Goal: Obtain resource: Download file/media

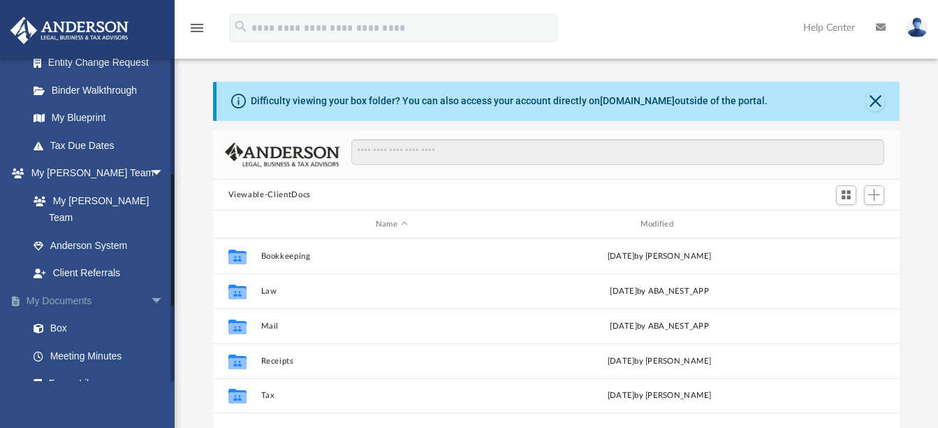
scroll to position [279, 0]
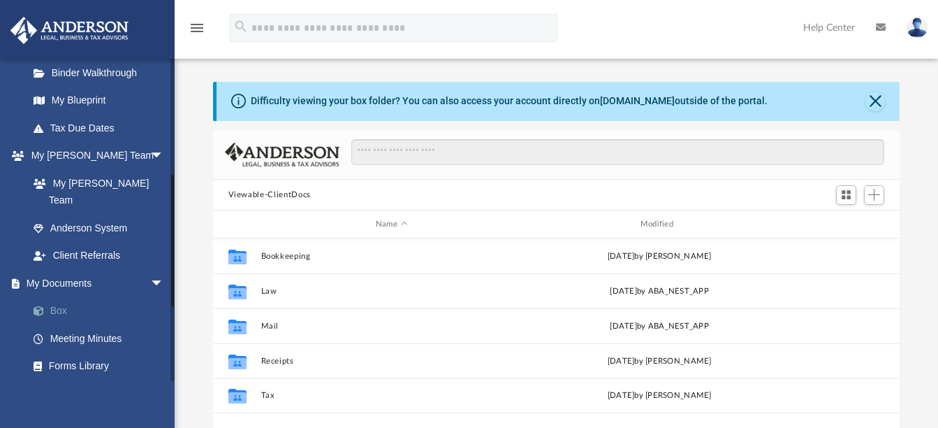
click at [53, 297] on link "Box" at bounding box center [103, 311] width 166 height 28
click at [54, 297] on link "Box" at bounding box center [103, 311] width 166 height 28
click at [878, 102] on button "Close" at bounding box center [876, 102] width 20 height 20
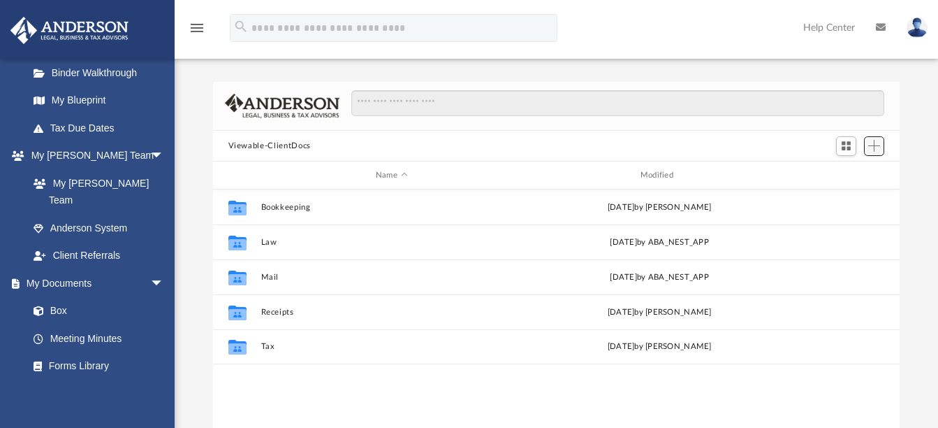
click at [873, 147] on span "Add" at bounding box center [874, 146] width 12 height 12
click at [201, 31] on icon "menu" at bounding box center [197, 28] width 17 height 17
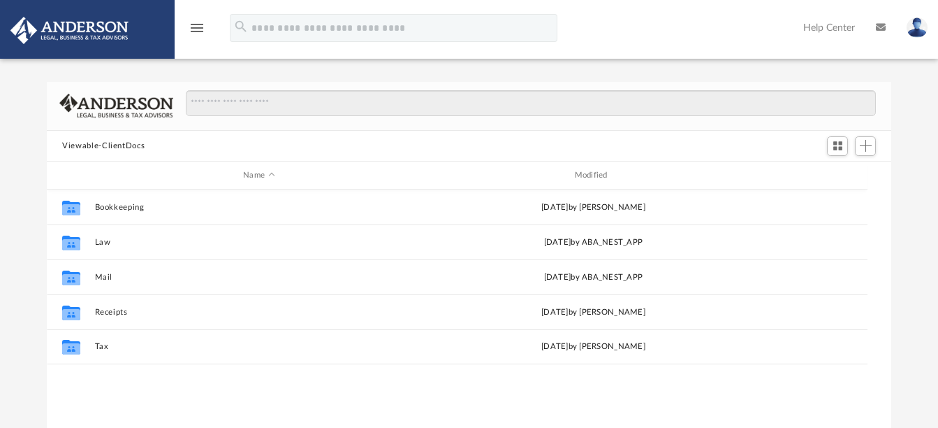
scroll to position [307, 834]
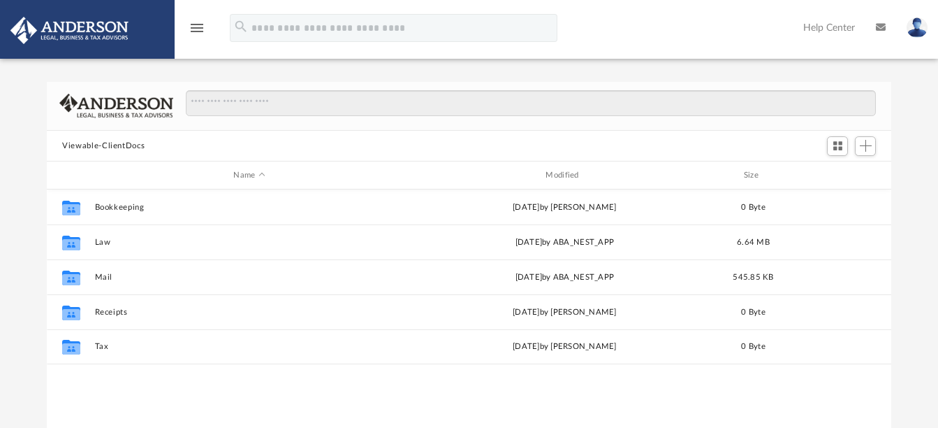
click at [201, 31] on icon "menu" at bounding box center [197, 28] width 17 height 17
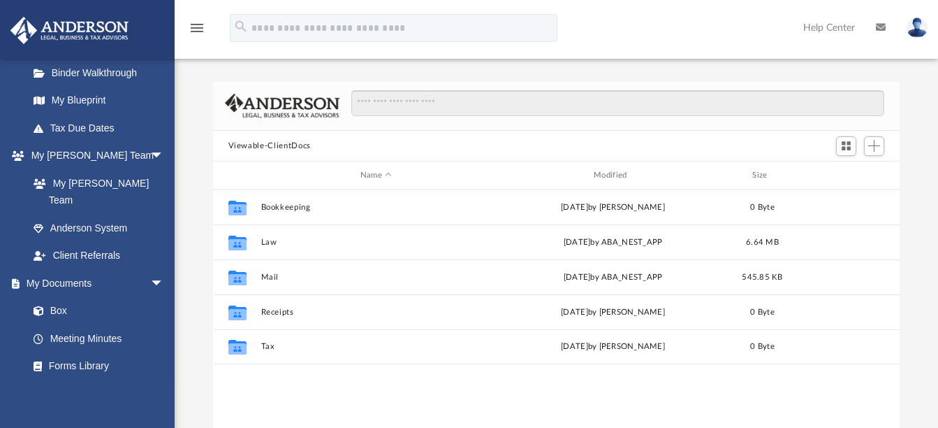
scroll to position [307, 676]
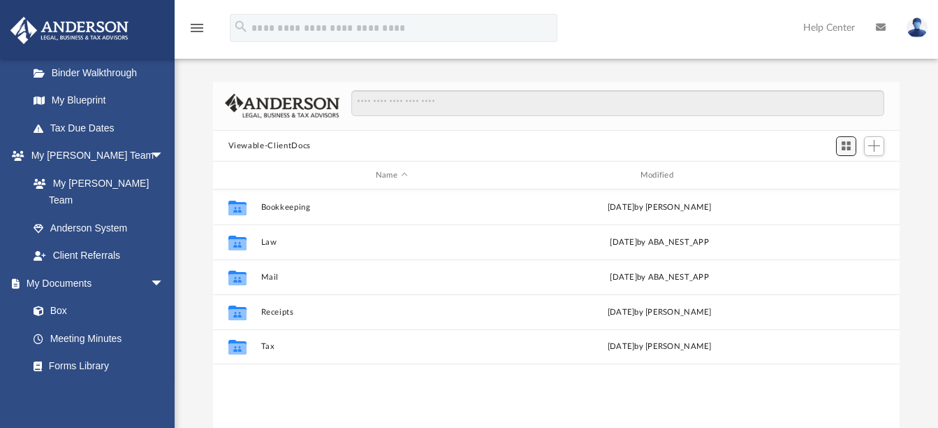
click at [850, 148] on span "Switch to Grid View" at bounding box center [847, 146] width 12 height 12
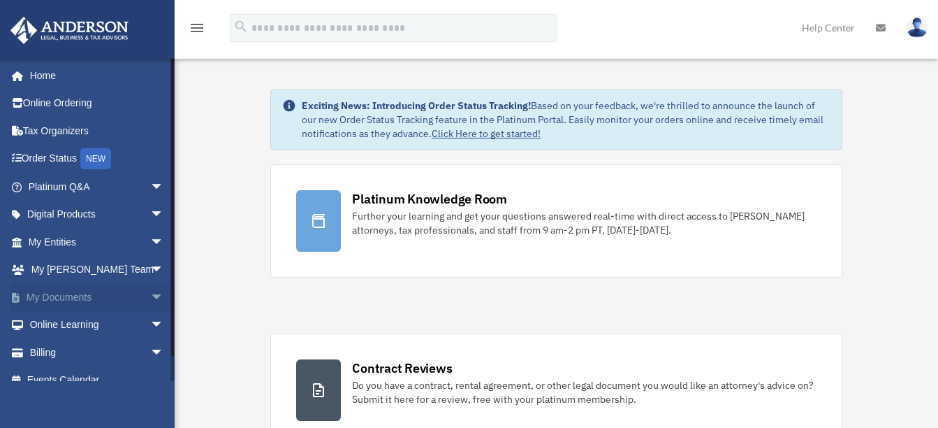
click at [150, 293] on span "arrow_drop_down" at bounding box center [164, 297] width 28 height 29
click at [99, 323] on link "Box" at bounding box center [103, 325] width 166 height 28
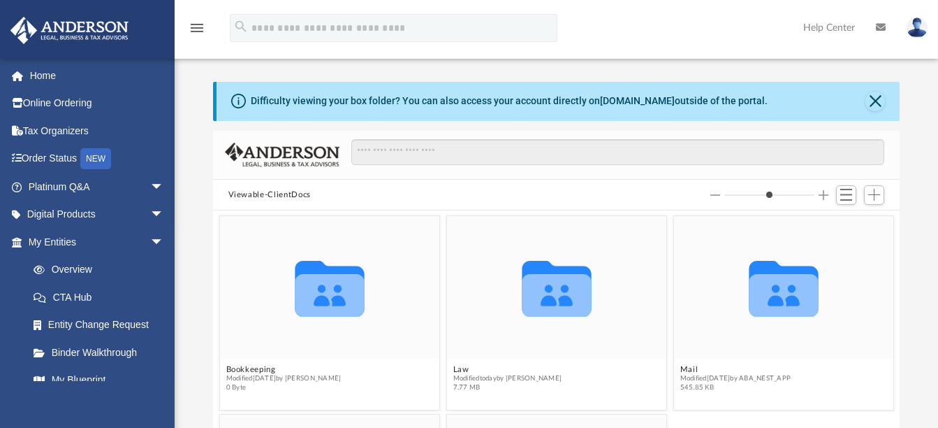
scroll to position [307, 676]
click at [879, 99] on button "Close" at bounding box center [876, 102] width 20 height 20
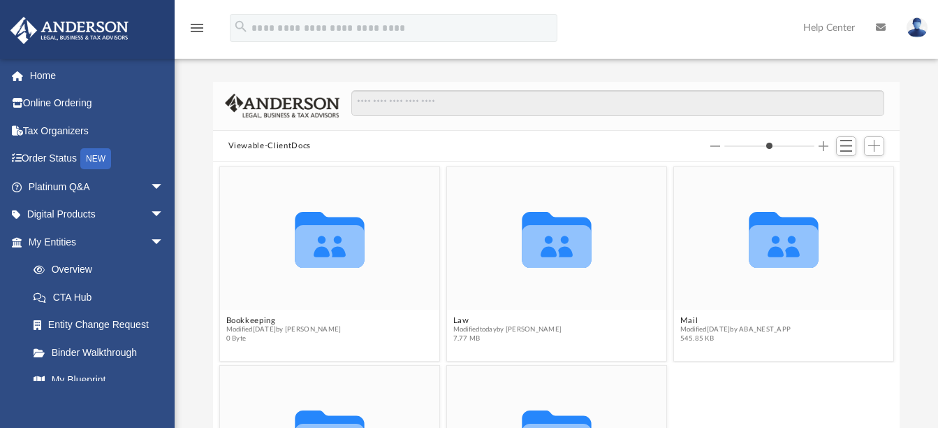
click at [269, 147] on button "Viewable-ClientDocs" at bounding box center [269, 146] width 82 height 13
type input "*"
click at [848, 152] on span "Switch to List View" at bounding box center [847, 146] width 12 height 12
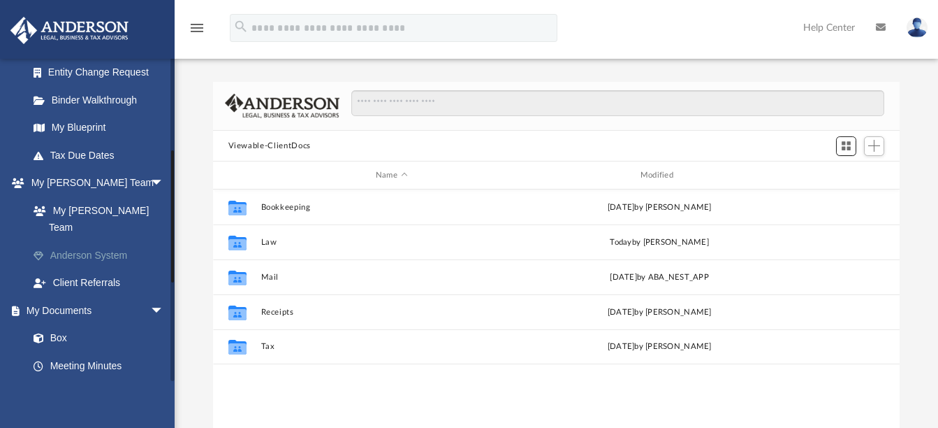
scroll to position [279, 0]
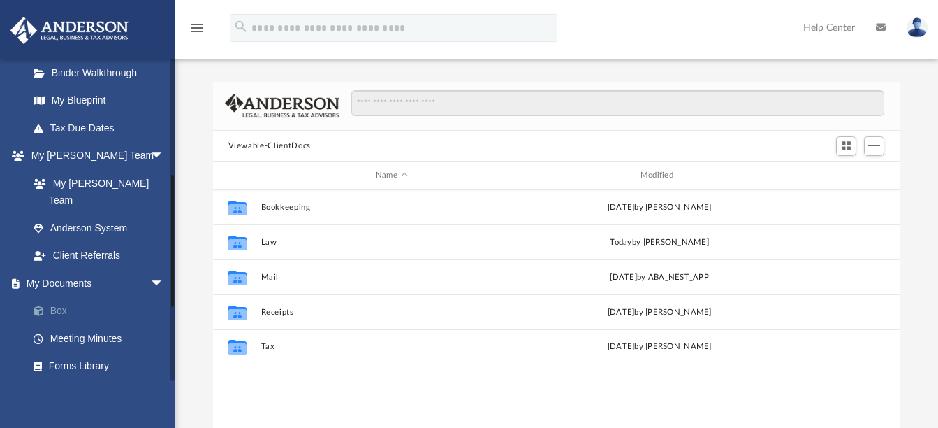
click at [57, 297] on link "Box" at bounding box center [103, 311] width 166 height 28
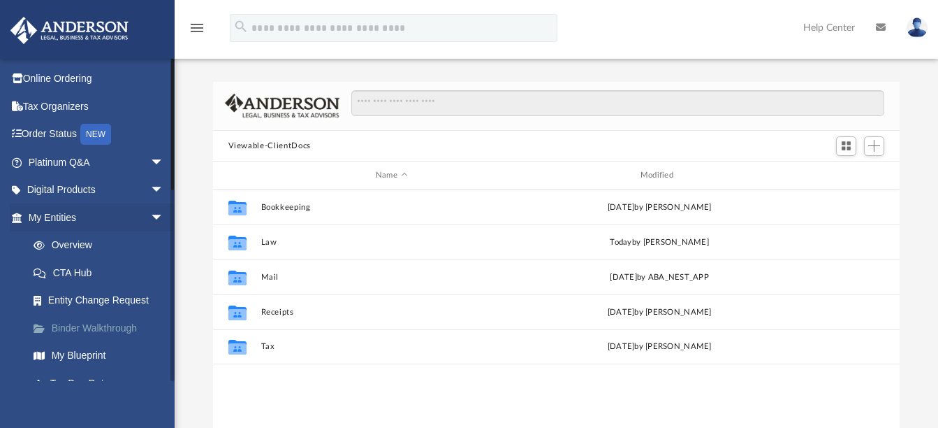
scroll to position [0, 0]
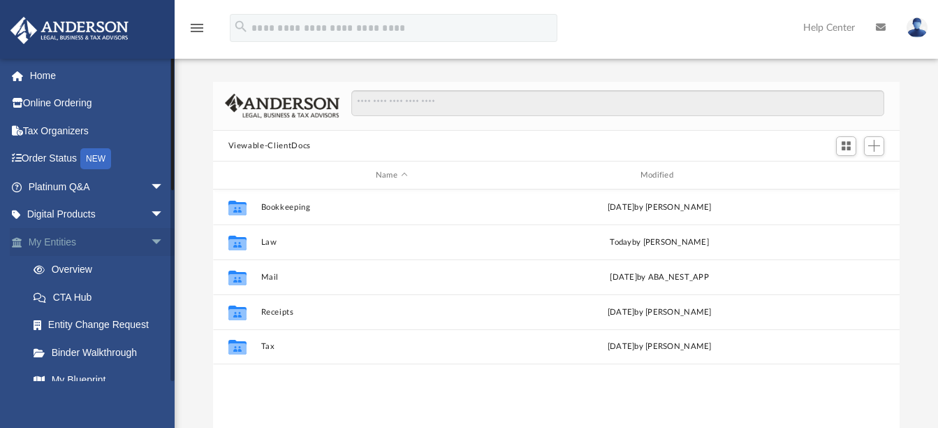
click at [150, 242] on span "arrow_drop_down" at bounding box center [164, 242] width 28 height 29
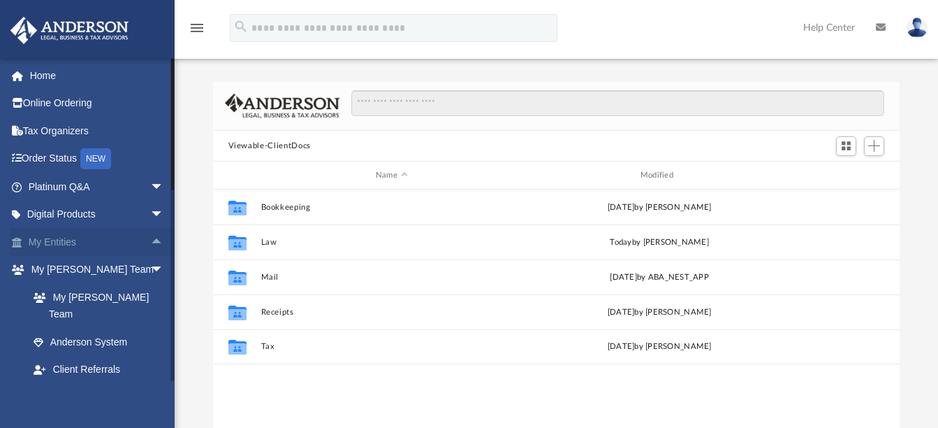
click at [150, 241] on span "arrow_drop_up" at bounding box center [164, 242] width 28 height 29
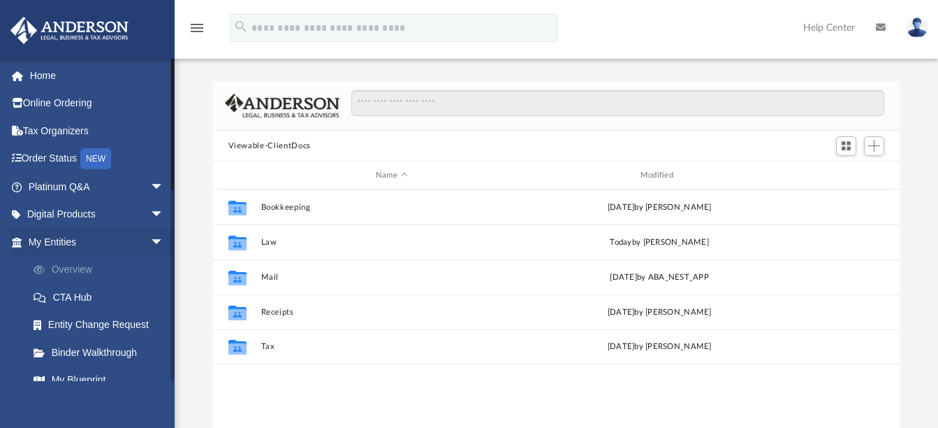
click at [78, 265] on link "Overview" at bounding box center [103, 270] width 166 height 28
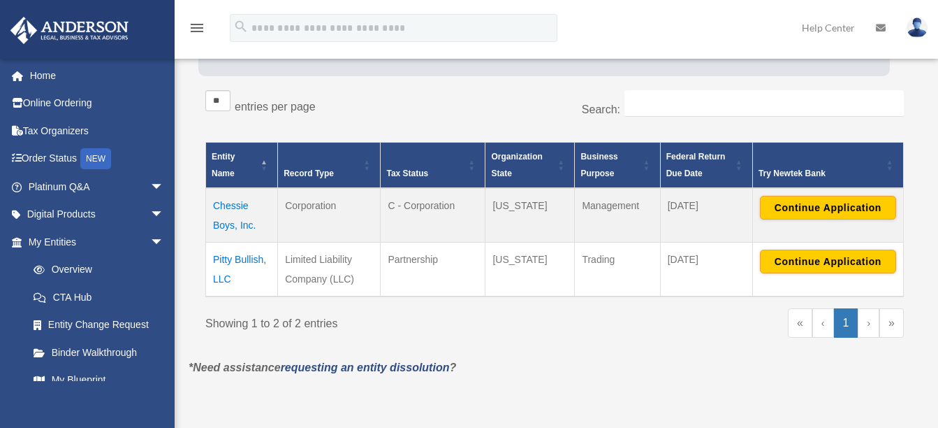
scroll to position [210, 0]
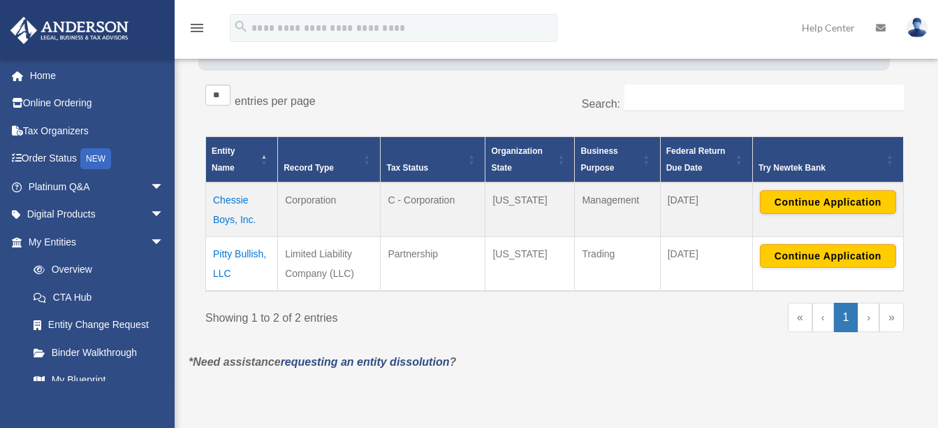
click at [231, 253] on td "Pitty Bullish, LLC" at bounding box center [242, 263] width 72 height 54
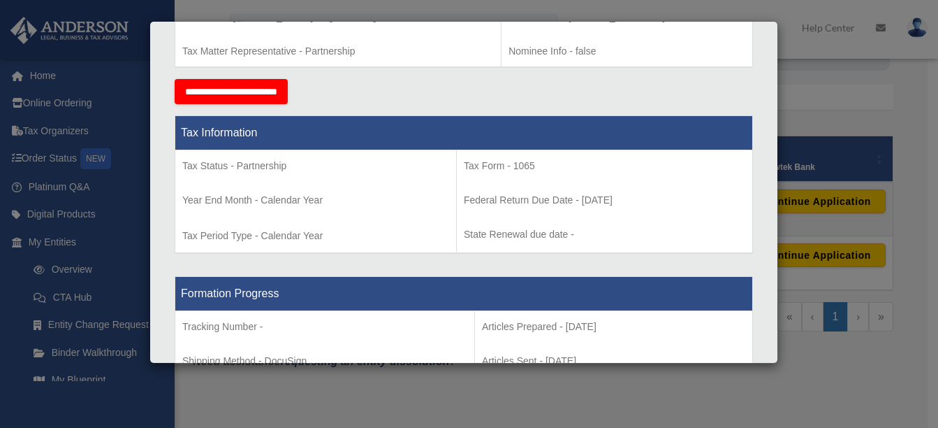
scroll to position [489, 0]
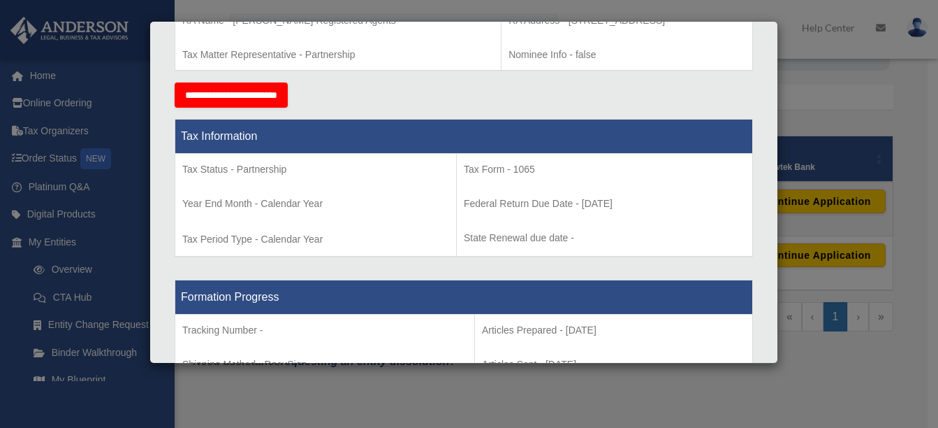
click at [109, 208] on div "Details × Articles Sent Organizational Date" at bounding box center [469, 214] width 938 height 428
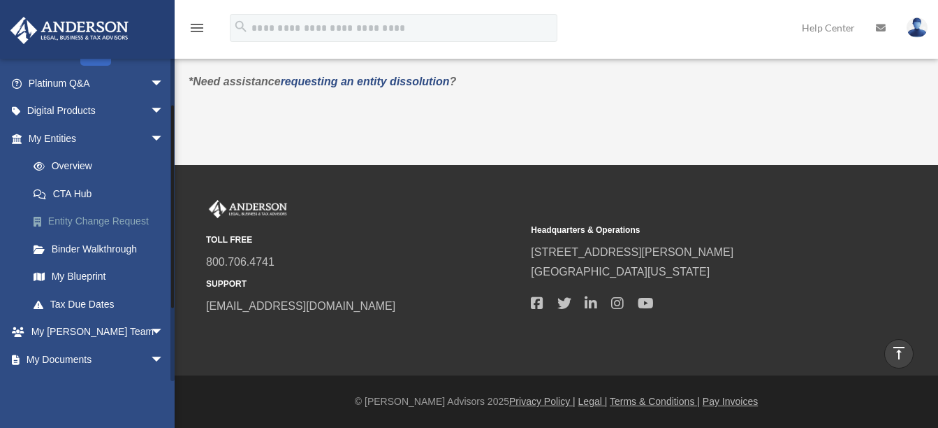
scroll to position [182, 0]
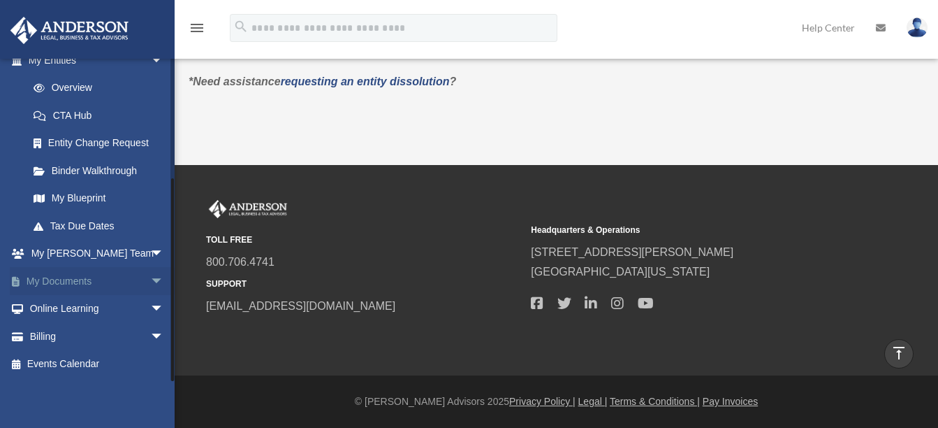
click at [150, 280] on span "arrow_drop_down" at bounding box center [164, 281] width 28 height 29
click at [57, 306] on link "Box" at bounding box center [103, 309] width 166 height 28
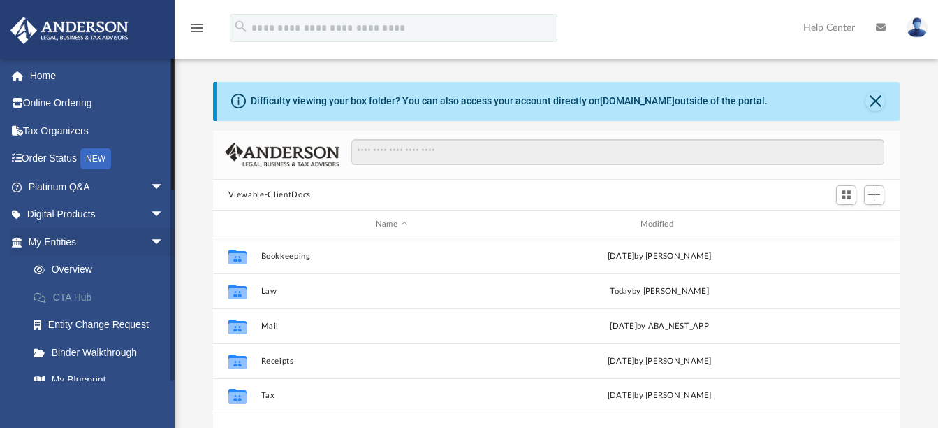
scroll to position [307, 676]
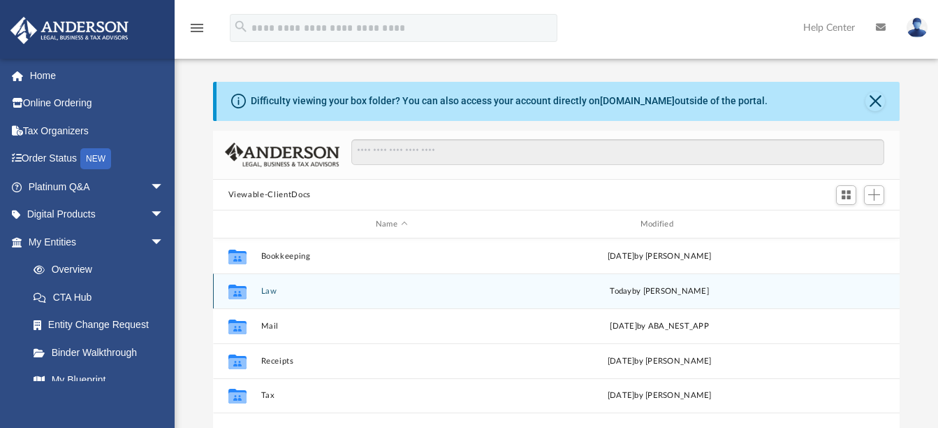
click at [265, 291] on button "Law" at bounding box center [392, 290] width 262 height 9
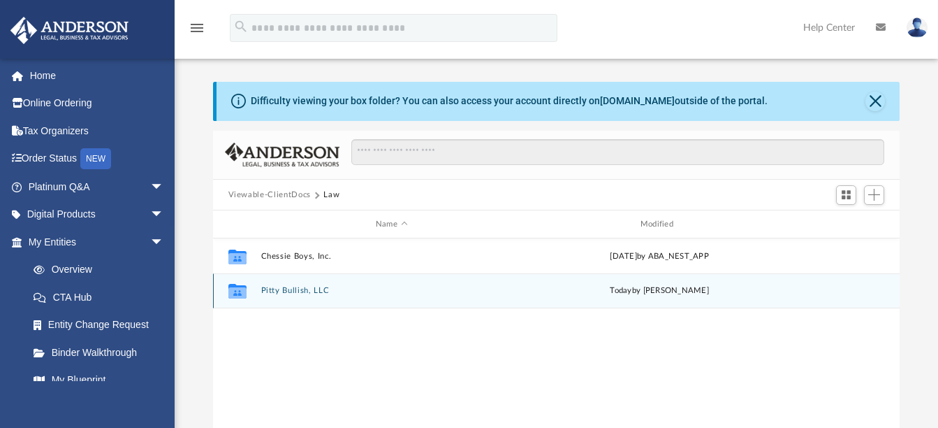
click at [265, 291] on button "Pitty Bullish, LLC" at bounding box center [392, 290] width 262 height 9
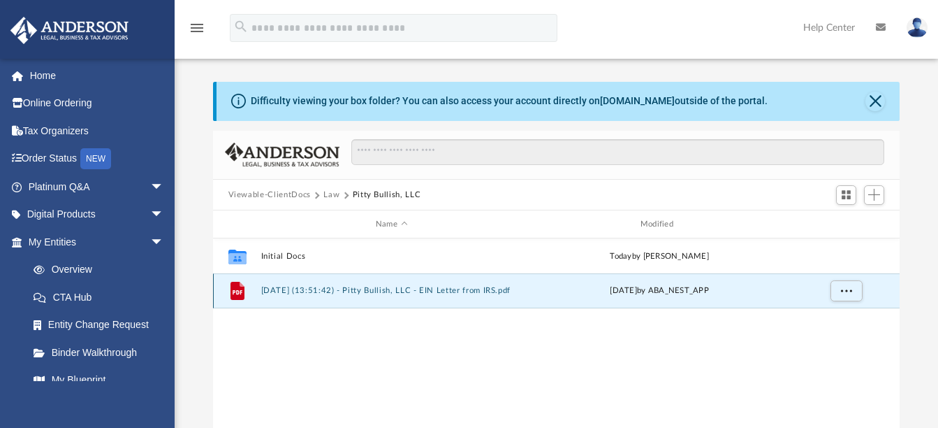
click at [265, 291] on button "2025.08.19 (13:51:42) - Pitty Bullish, LLC - EIN Letter from IRS.pdf" at bounding box center [392, 290] width 262 height 9
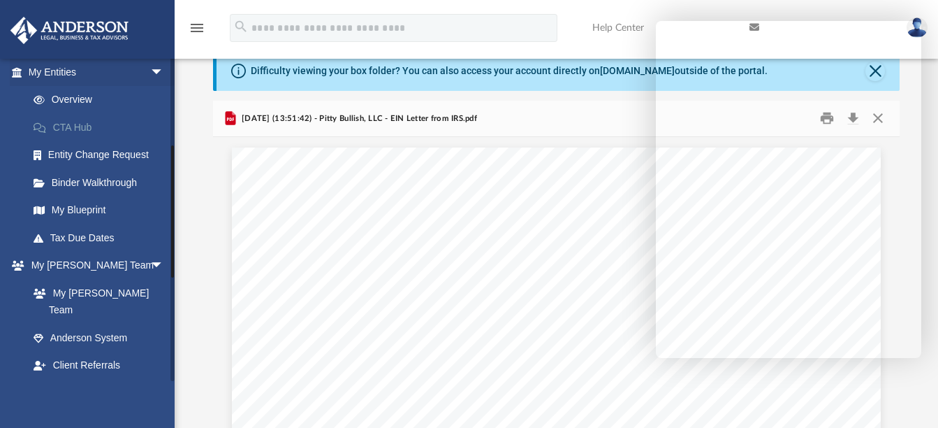
scroll to position [210, 0]
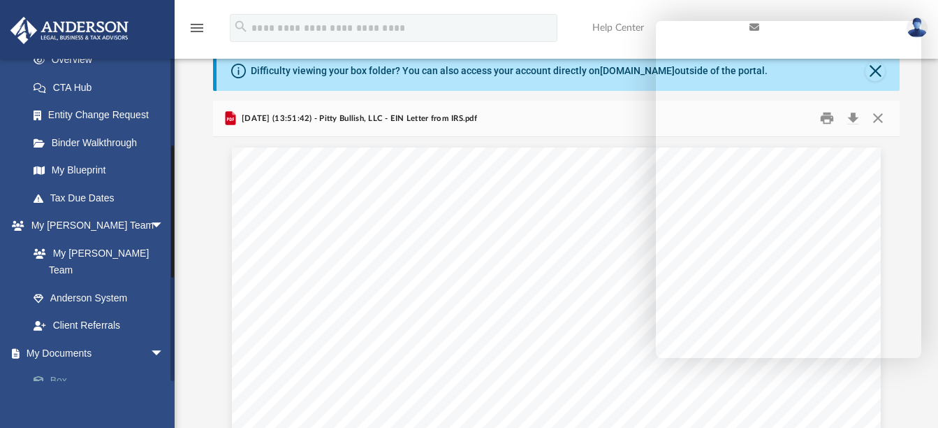
click at [55, 367] on link "Box" at bounding box center [103, 381] width 166 height 28
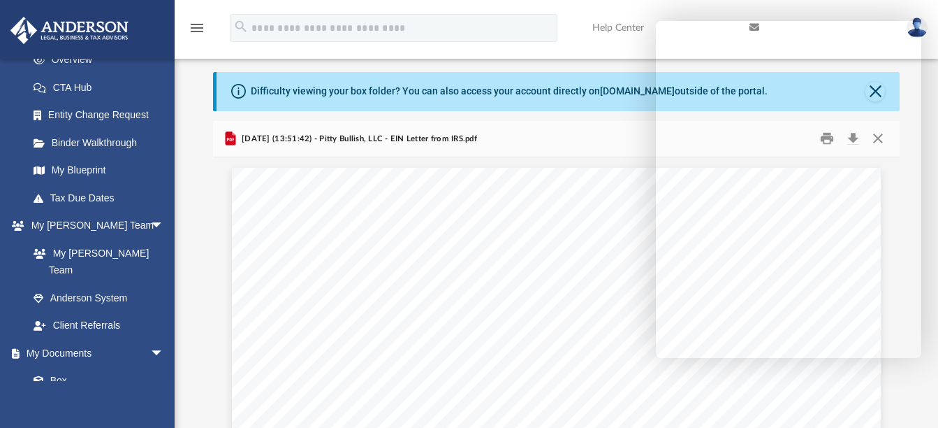
scroll to position [0, 0]
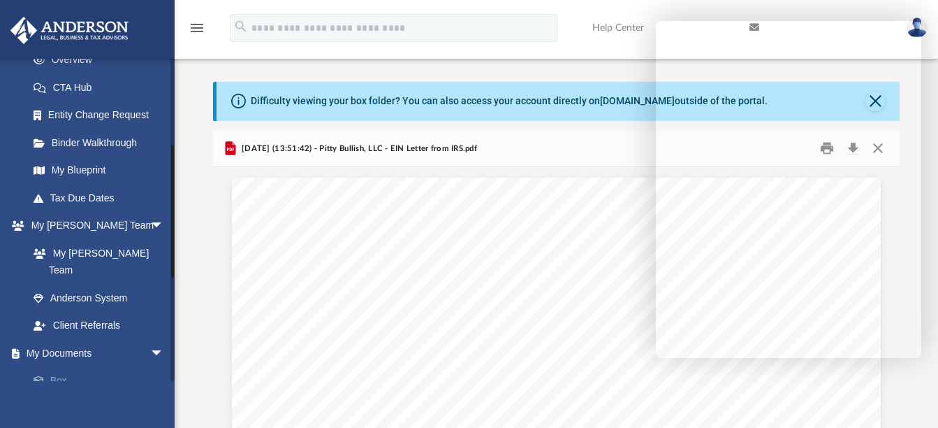
click at [49, 376] on span at bounding box center [45, 381] width 9 height 10
click at [150, 339] on span "arrow_drop_down" at bounding box center [164, 353] width 28 height 29
click at [150, 339] on span "arrow_drop_up" at bounding box center [164, 353] width 28 height 29
click at [57, 367] on link "Box" at bounding box center [103, 381] width 166 height 28
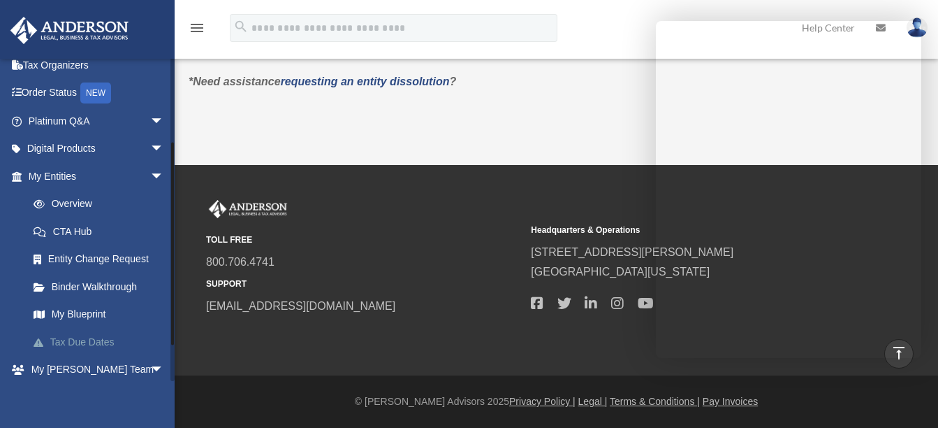
scroll to position [182, 0]
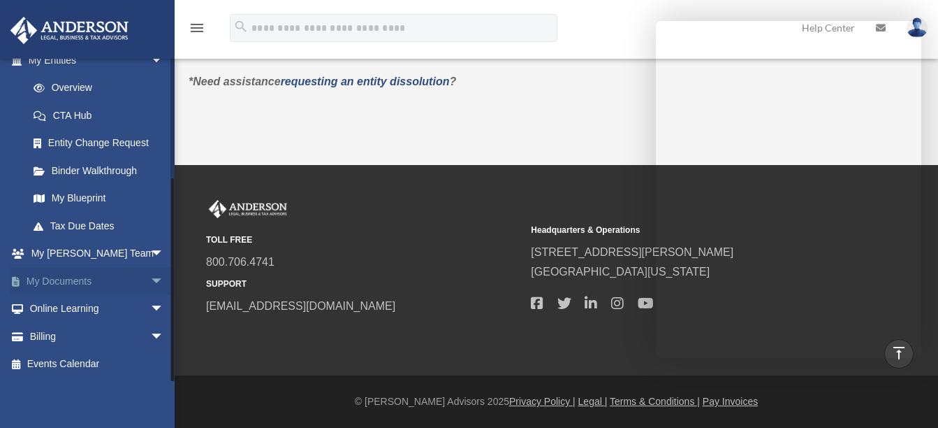
click at [150, 280] on span "arrow_drop_down" at bounding box center [164, 281] width 28 height 29
click at [61, 307] on link "Box" at bounding box center [103, 309] width 166 height 28
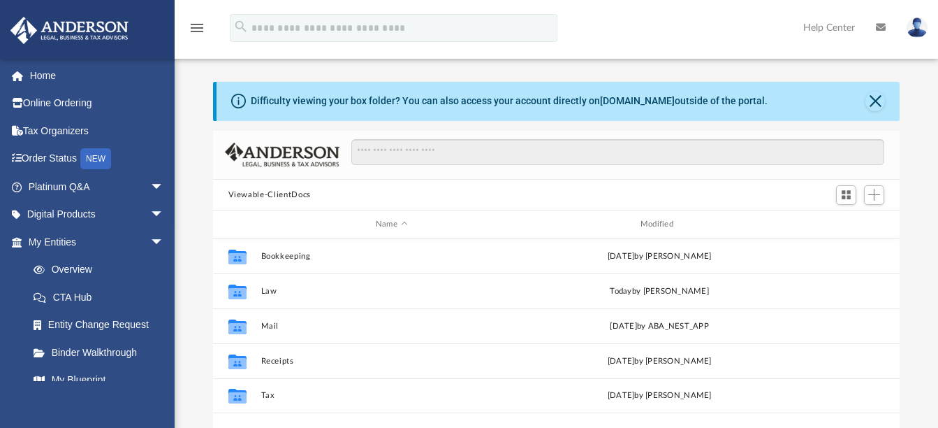
scroll to position [307, 676]
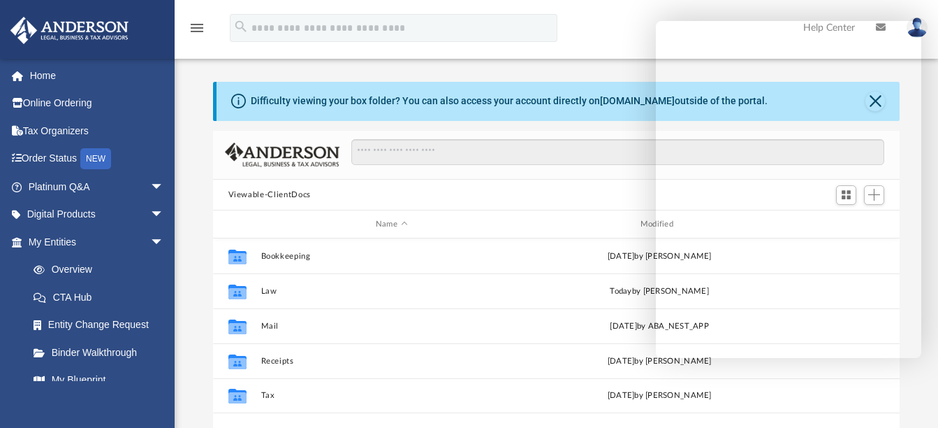
click at [286, 194] on button "Viewable-ClientDocs" at bounding box center [269, 195] width 82 height 13
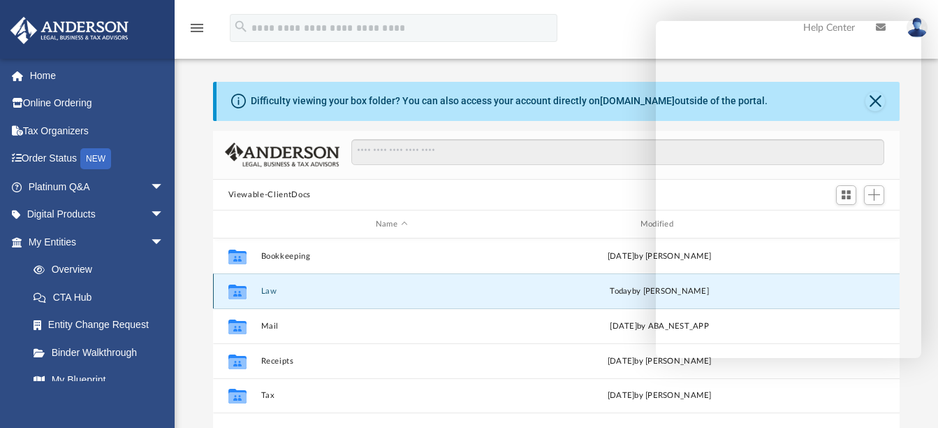
click at [266, 294] on button "Law" at bounding box center [392, 290] width 262 height 9
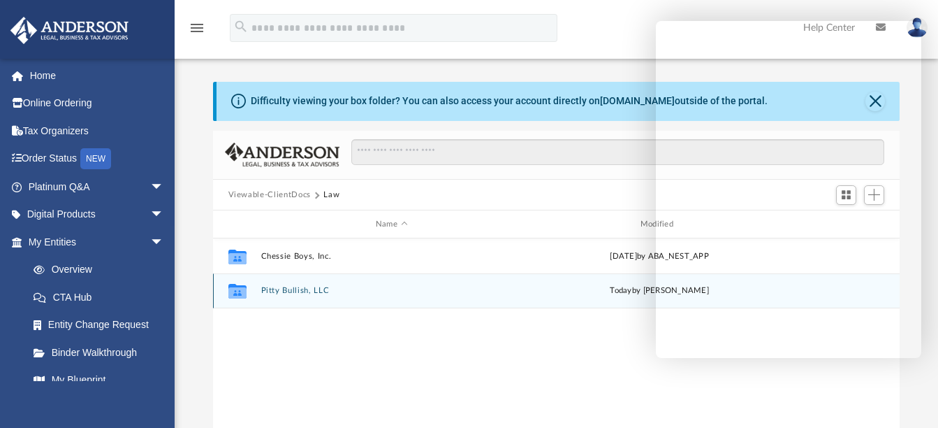
click at [288, 286] on button "Pitty Bullish, LLC" at bounding box center [392, 290] width 262 height 9
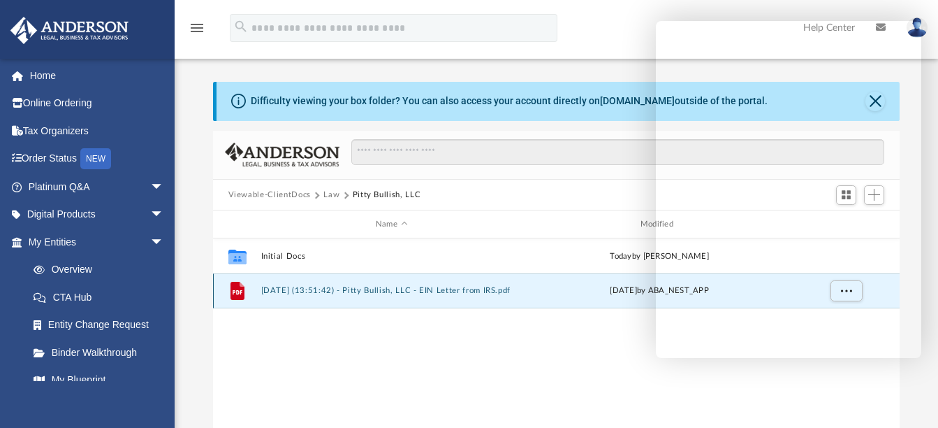
click at [288, 287] on button "2025.08.19 (13:51:42) - Pitty Bullish, LLC - EIN Letter from IRS.pdf" at bounding box center [392, 290] width 262 height 9
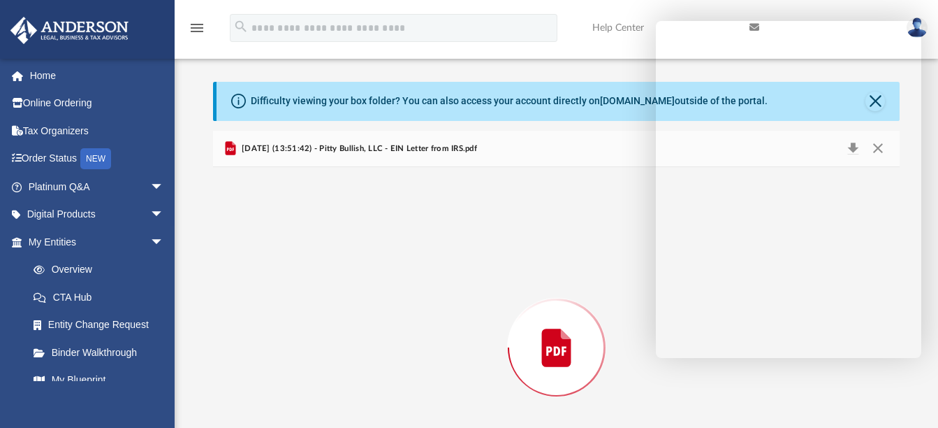
scroll to position [100, 0]
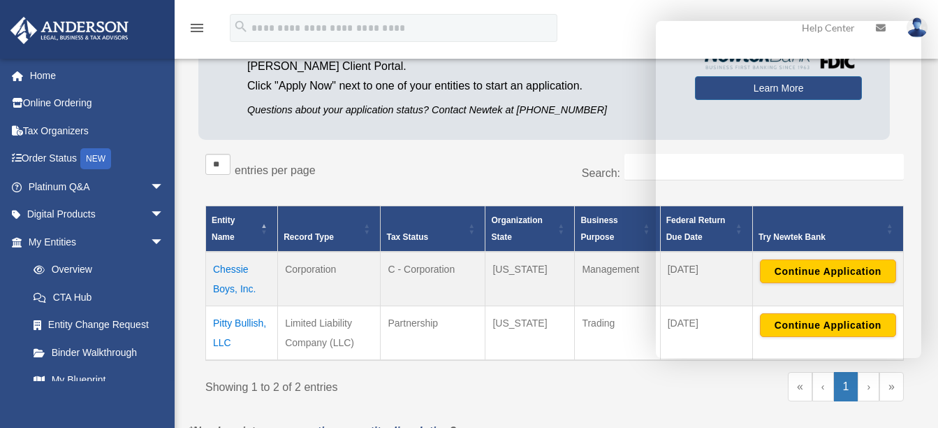
scroll to position [280, 0]
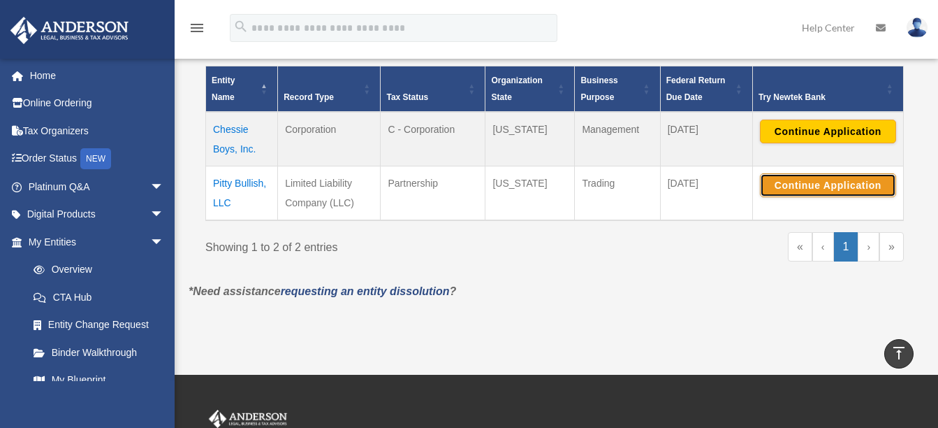
click at [831, 185] on button "Continue Application" at bounding box center [828, 185] width 136 height 24
click at [257, 177] on td "Pitty Bullish, LLC" at bounding box center [242, 193] width 72 height 54
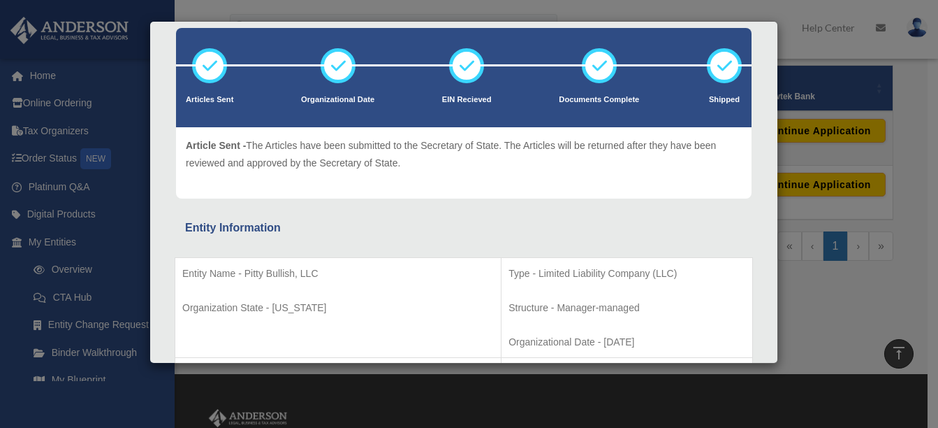
scroll to position [0, 0]
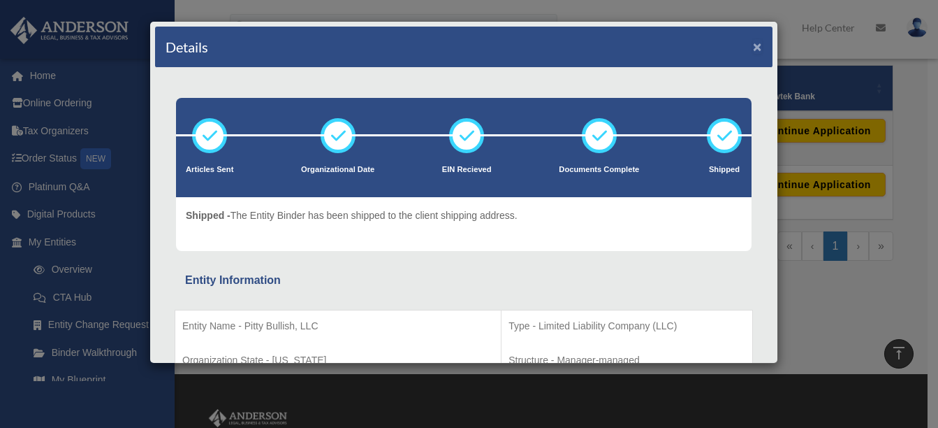
drag, startPoint x: 745, startPoint y: 43, endPoint x: 734, endPoint y: 59, distance: 19.8
click at [753, 43] on button "×" at bounding box center [757, 46] width 9 height 15
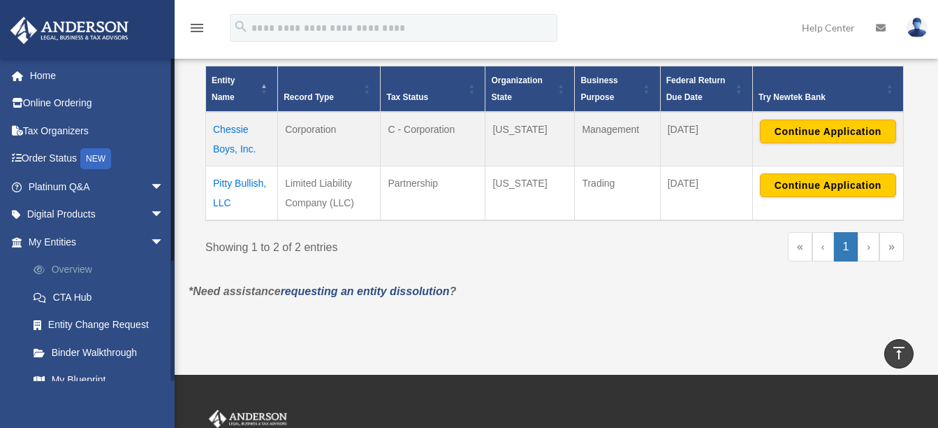
scroll to position [140, 0]
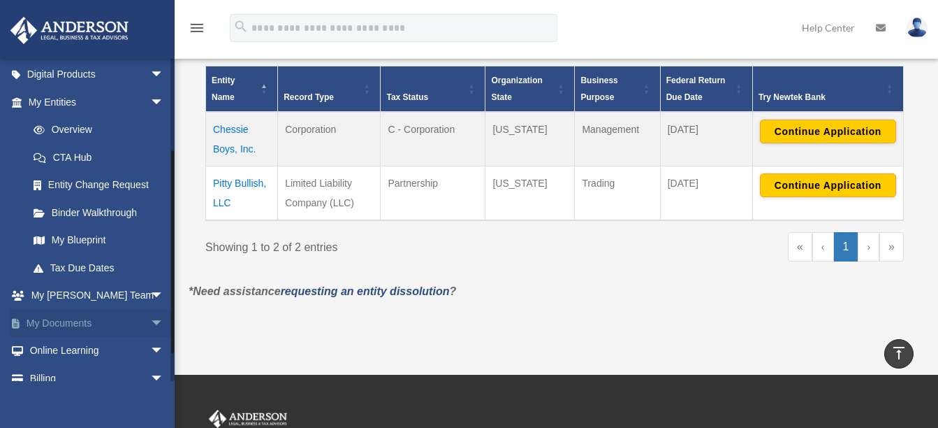
click at [150, 321] on span "arrow_drop_down" at bounding box center [164, 323] width 28 height 29
click at [82, 346] on link "Box" at bounding box center [103, 351] width 166 height 28
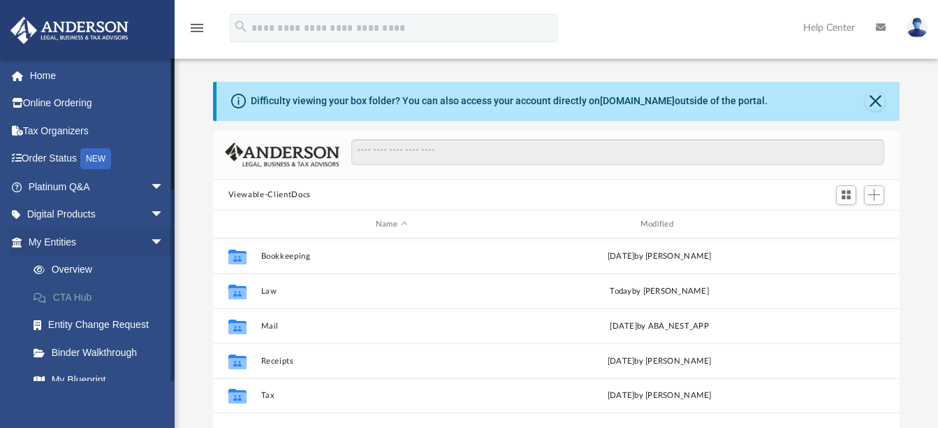
scroll to position [307, 676]
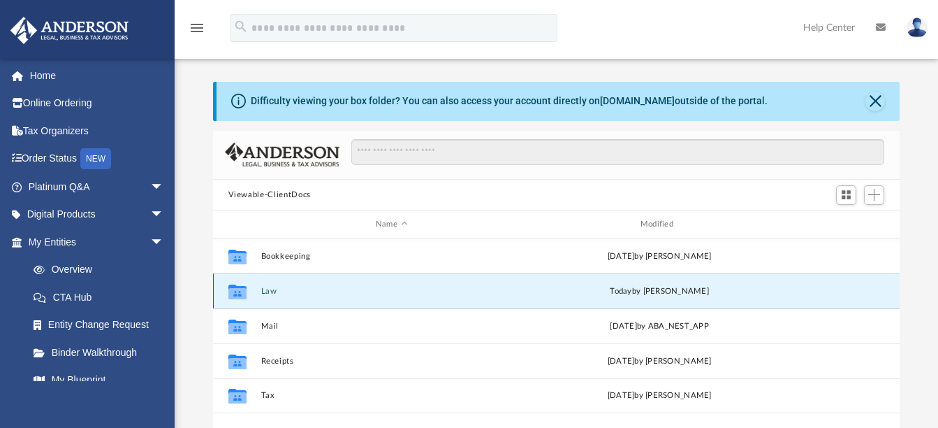
click at [318, 291] on button "Law" at bounding box center [392, 290] width 262 height 9
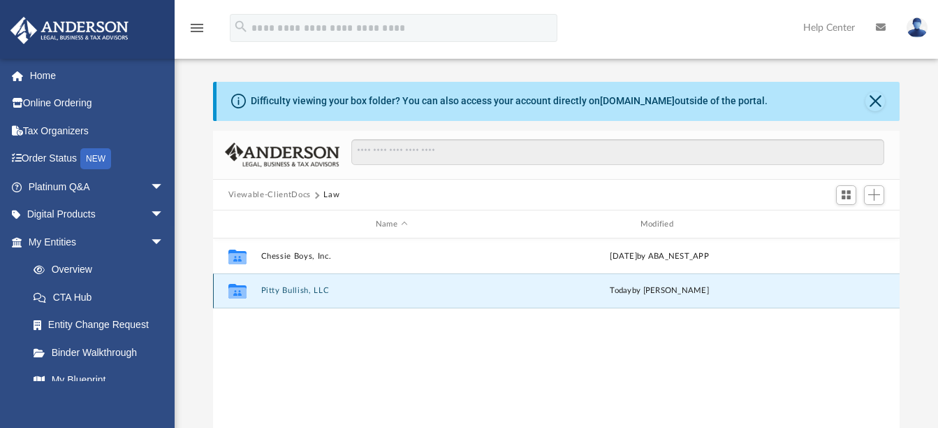
click at [282, 287] on button "Pitty Bullish, LLC" at bounding box center [392, 290] width 262 height 9
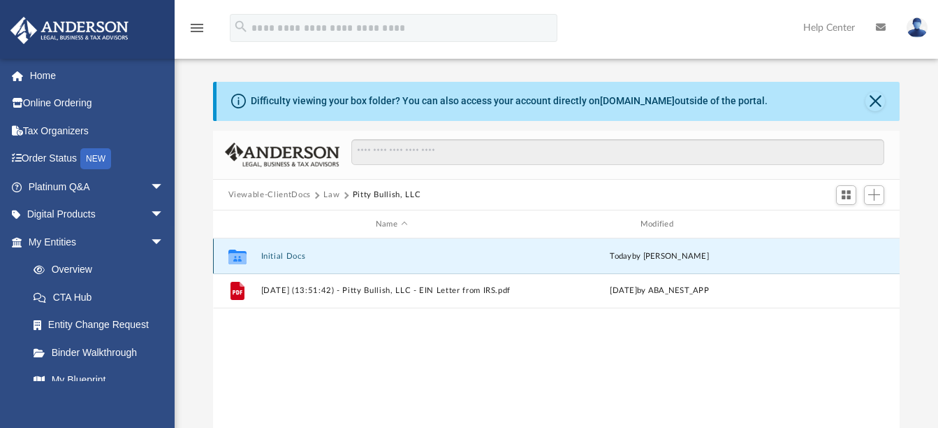
click at [279, 257] on button "Initial Docs" at bounding box center [392, 256] width 262 height 9
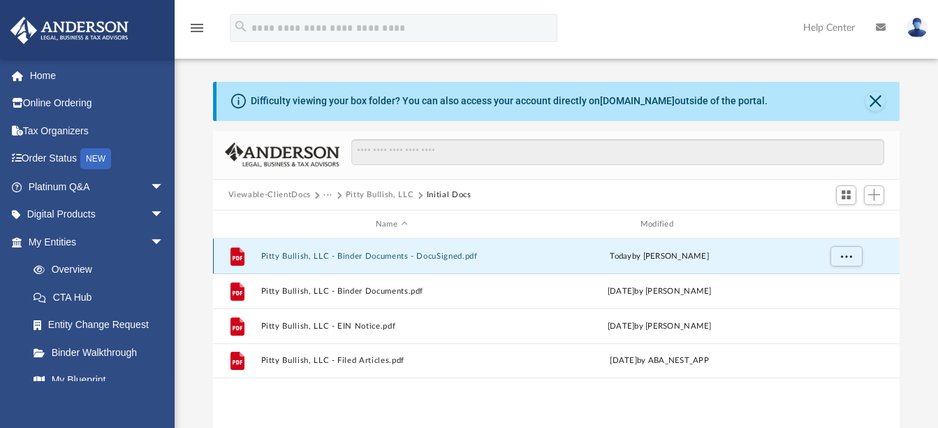
click at [279, 258] on button "Pitty Bullish, LLC - Binder Documents - DocuSigned.pdf" at bounding box center [392, 256] width 262 height 9
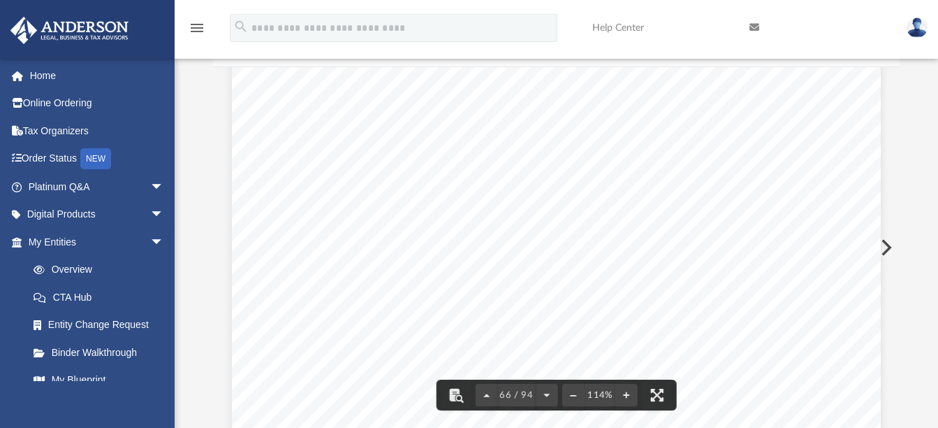
scroll to position [56019, 0]
click at [191, 27] on icon "menu" at bounding box center [197, 28] width 17 height 17
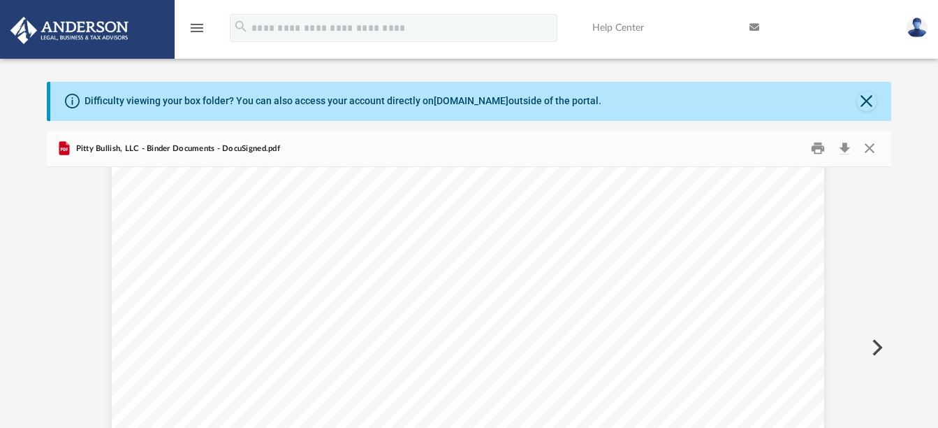
scroll to position [59355, 1]
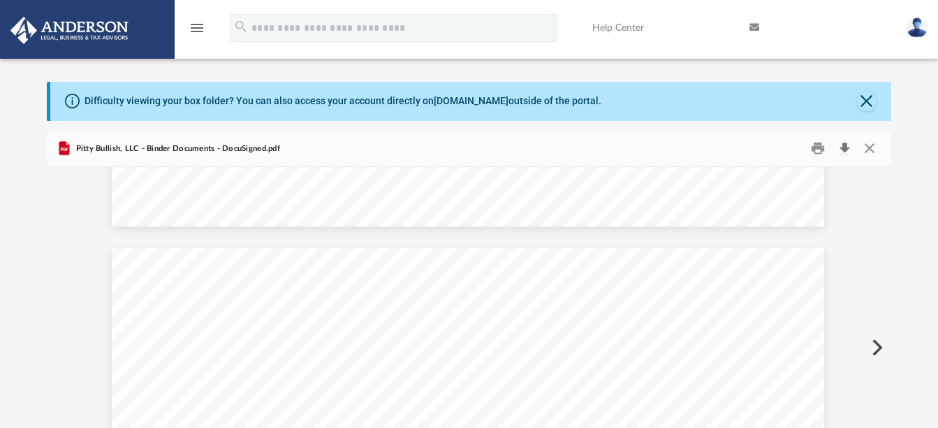
click at [845, 148] on button "Download" at bounding box center [844, 149] width 25 height 22
